Goal: Book appointment/travel/reservation

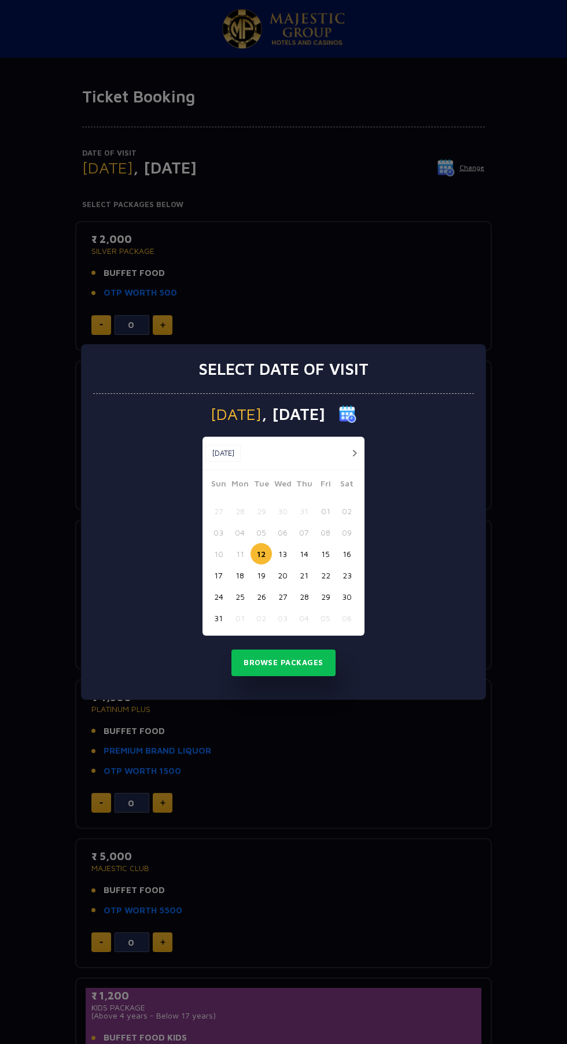
click at [304, 554] on button "14" at bounding box center [303, 553] width 21 height 21
click at [311, 656] on button "Browse Packages" at bounding box center [283, 662] width 104 height 27
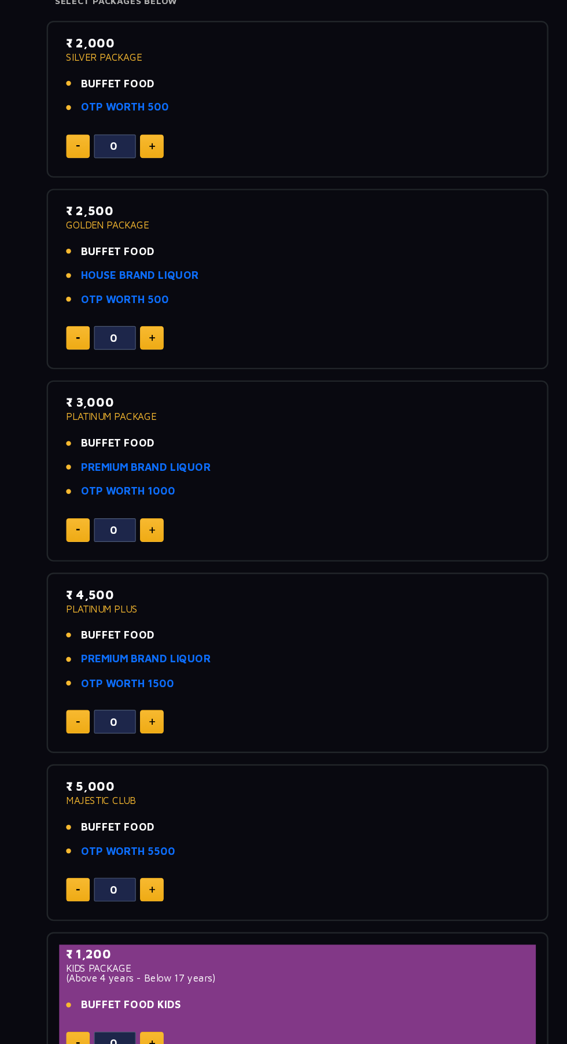
scroll to position [184, 0]
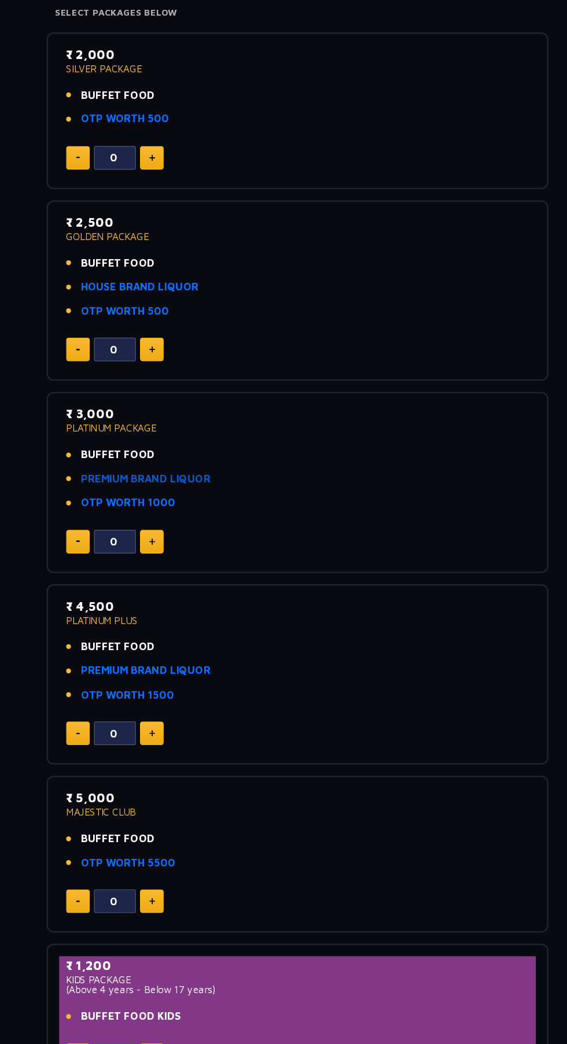
click at [188, 407] on link "PREMIUM BRAND LIQUOR" at bounding box center [158, 407] width 108 height 13
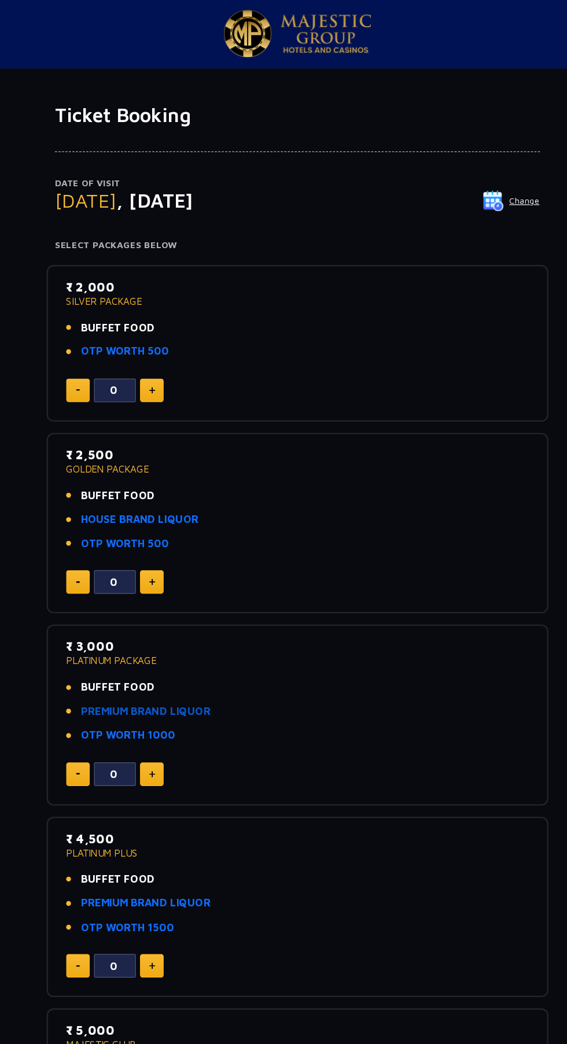
scroll to position [0, 0]
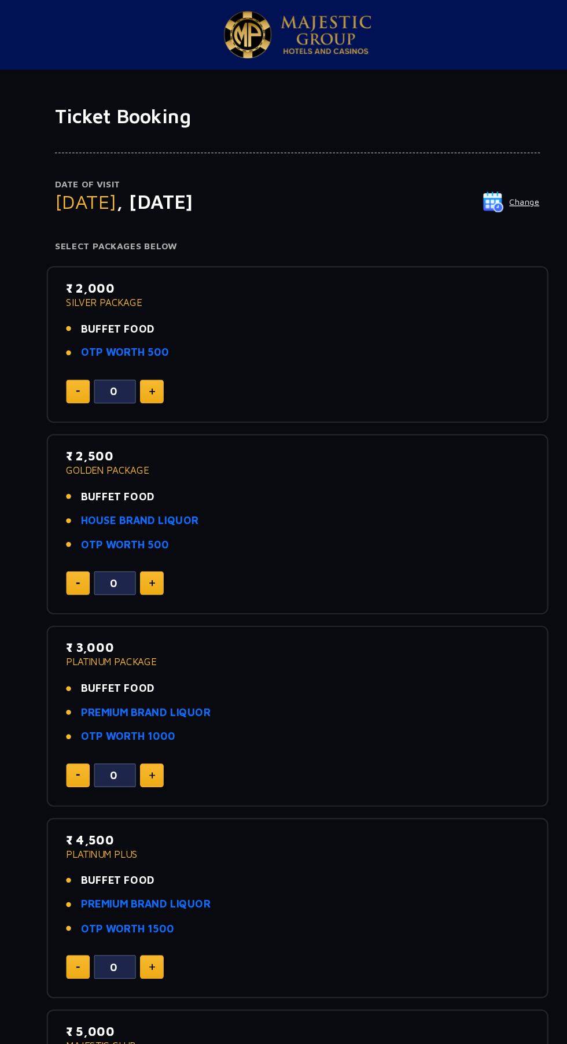
click at [446, 171] on img at bounding box center [445, 167] width 17 height 17
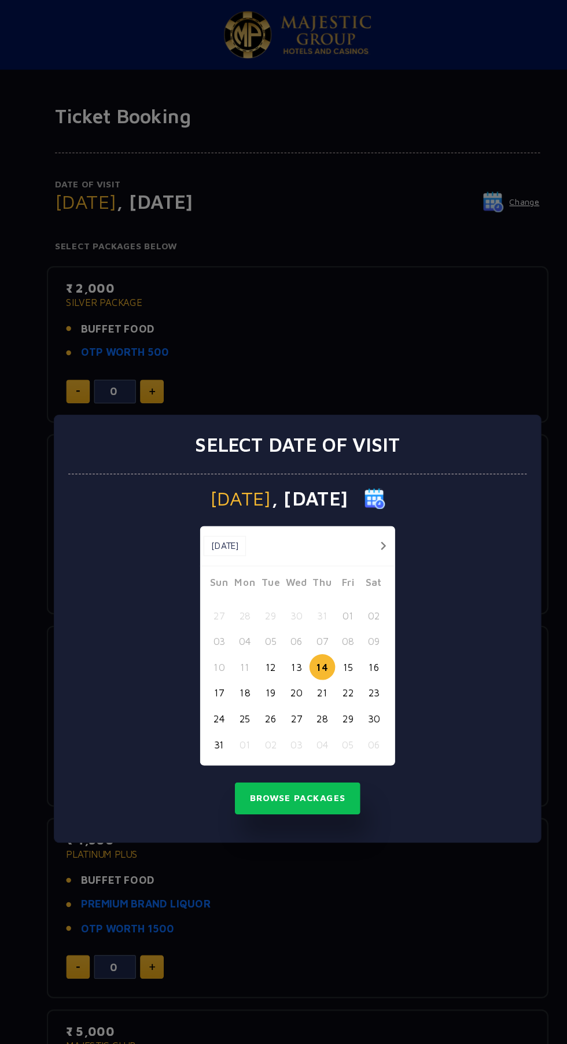
click at [325, 554] on button "15" at bounding box center [325, 553] width 21 height 21
click at [304, 664] on button "Browse Packages" at bounding box center [283, 662] width 104 height 27
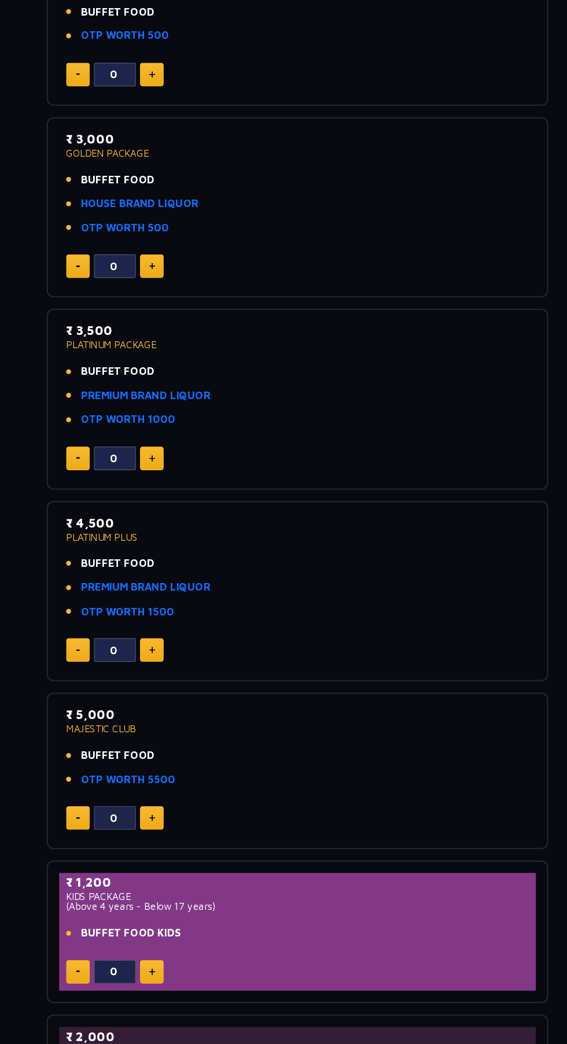
scroll to position [86, 0]
